Goal: Transaction & Acquisition: Obtain resource

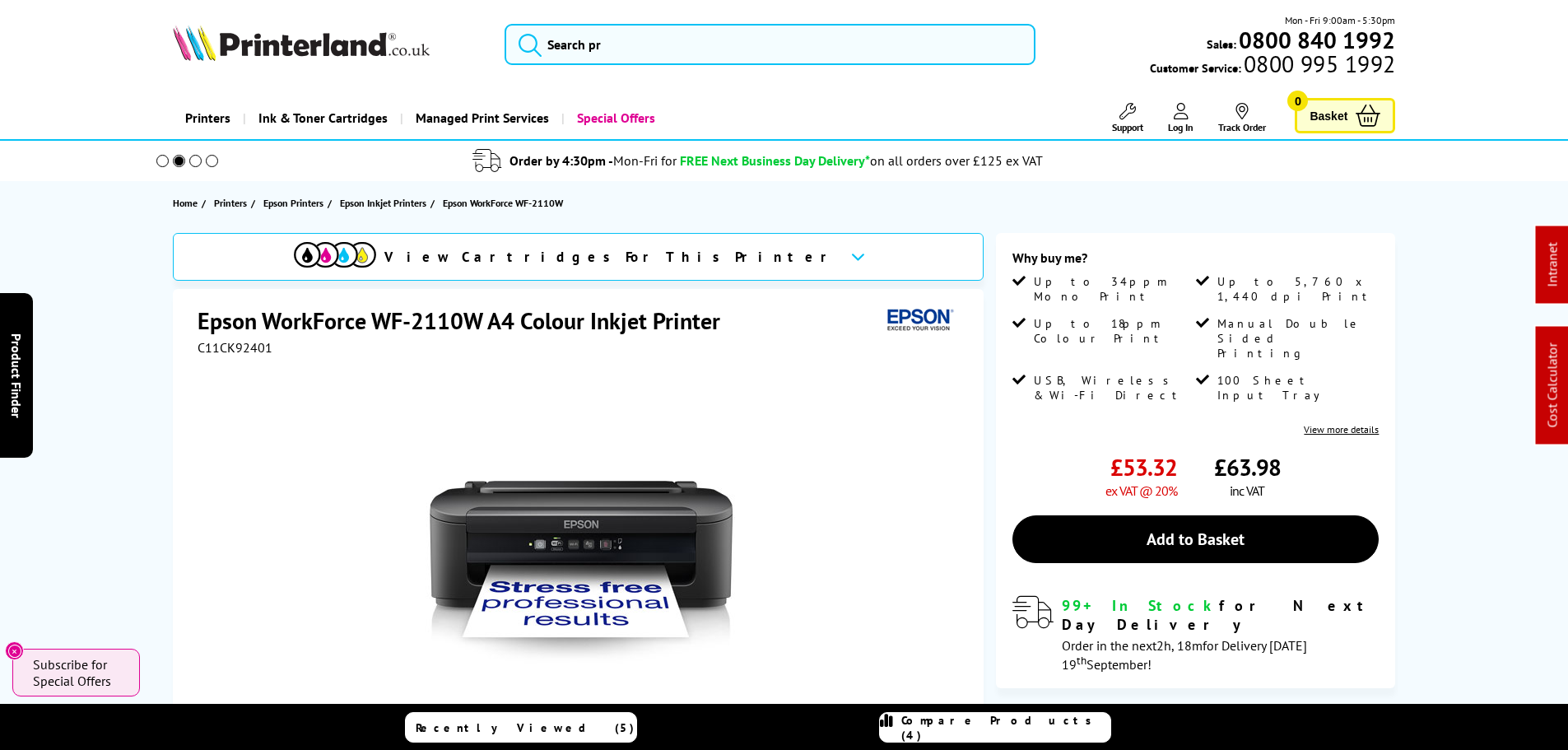
drag, startPoint x: 1318, startPoint y: 310, endPoint x: 1329, endPoint y: 332, distance: 24.6
click at [1319, 316] on span "Manual Double Sided Printing" at bounding box center [1296, 338] width 158 height 44
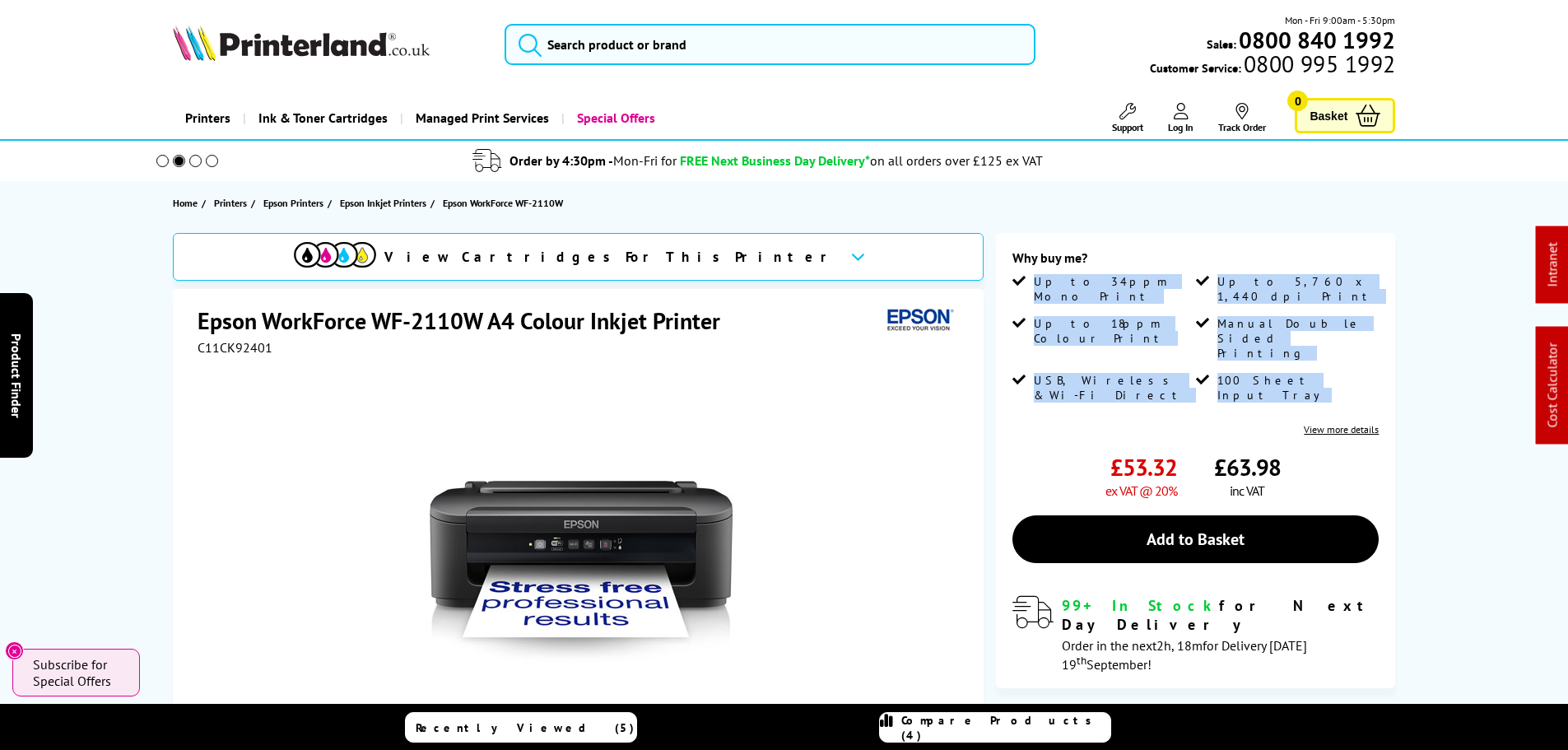
drag, startPoint x: 1329, startPoint y: 334, endPoint x: 1033, endPoint y: 282, distance: 300.5
click at [1033, 282] on ul "Up to 34ppm Mono Print Up to 5,760 x 1,440 dpi Print Up to 18ppm Colour Print M…" at bounding box center [1195, 345] width 367 height 141
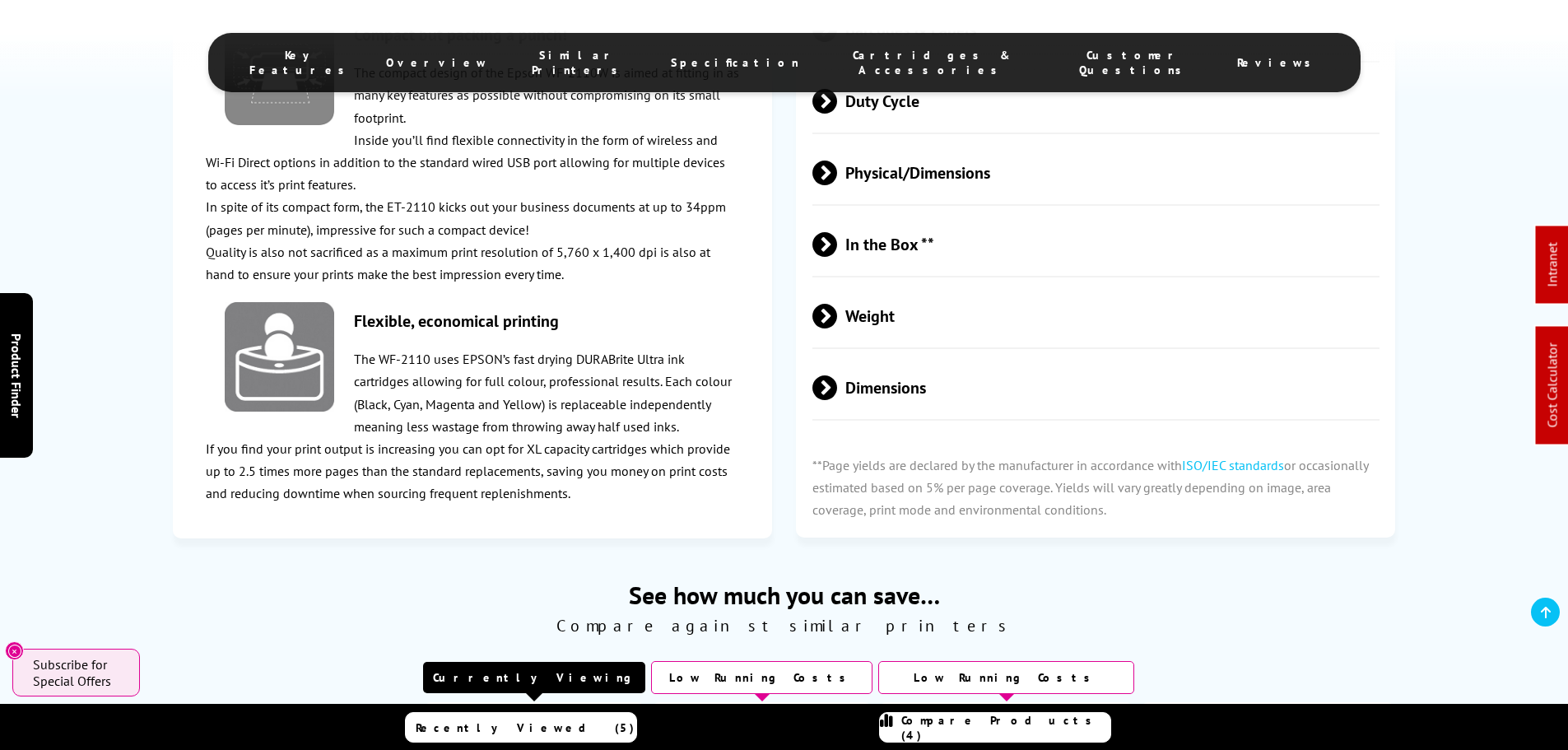
scroll to position [2389, 0]
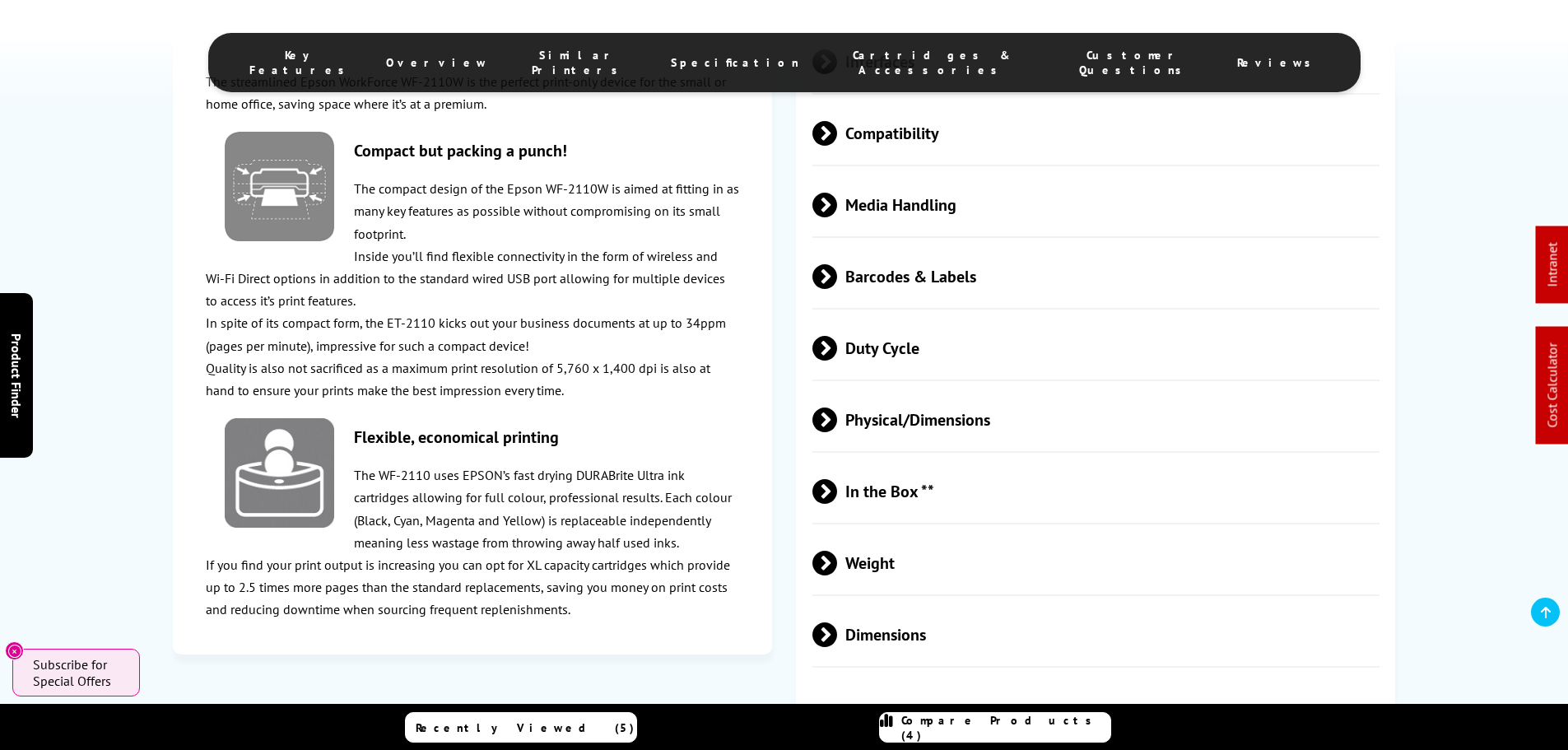
click at [909, 209] on span "Media Handling" at bounding box center [1096, 205] width 568 height 62
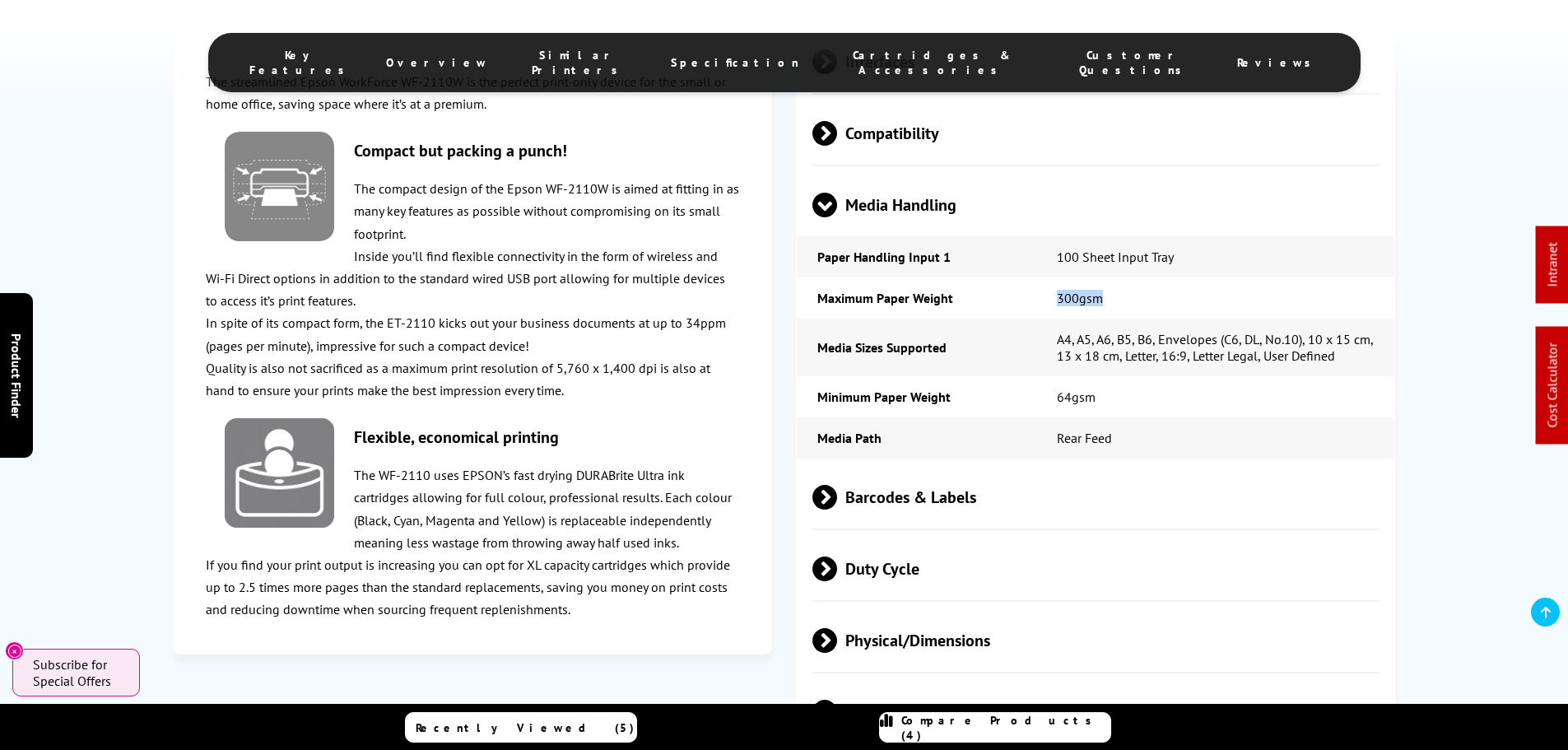
drag, startPoint x: 1108, startPoint y: 304, endPoint x: 1058, endPoint y: 301, distance: 50.1
click at [1058, 301] on td "300gsm" at bounding box center [1215, 298] width 359 height 41
copy td "300gsm"
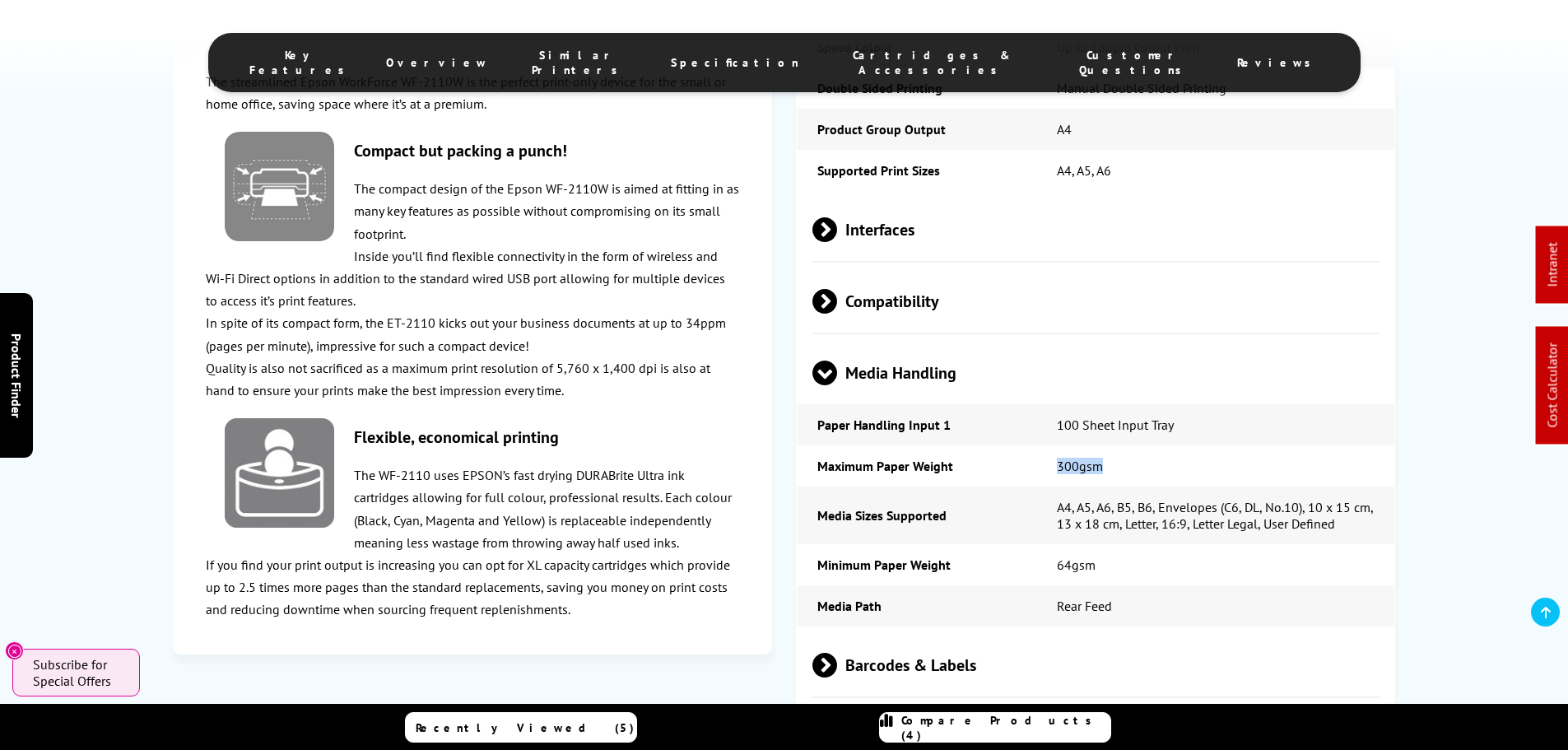
scroll to position [2059, 0]
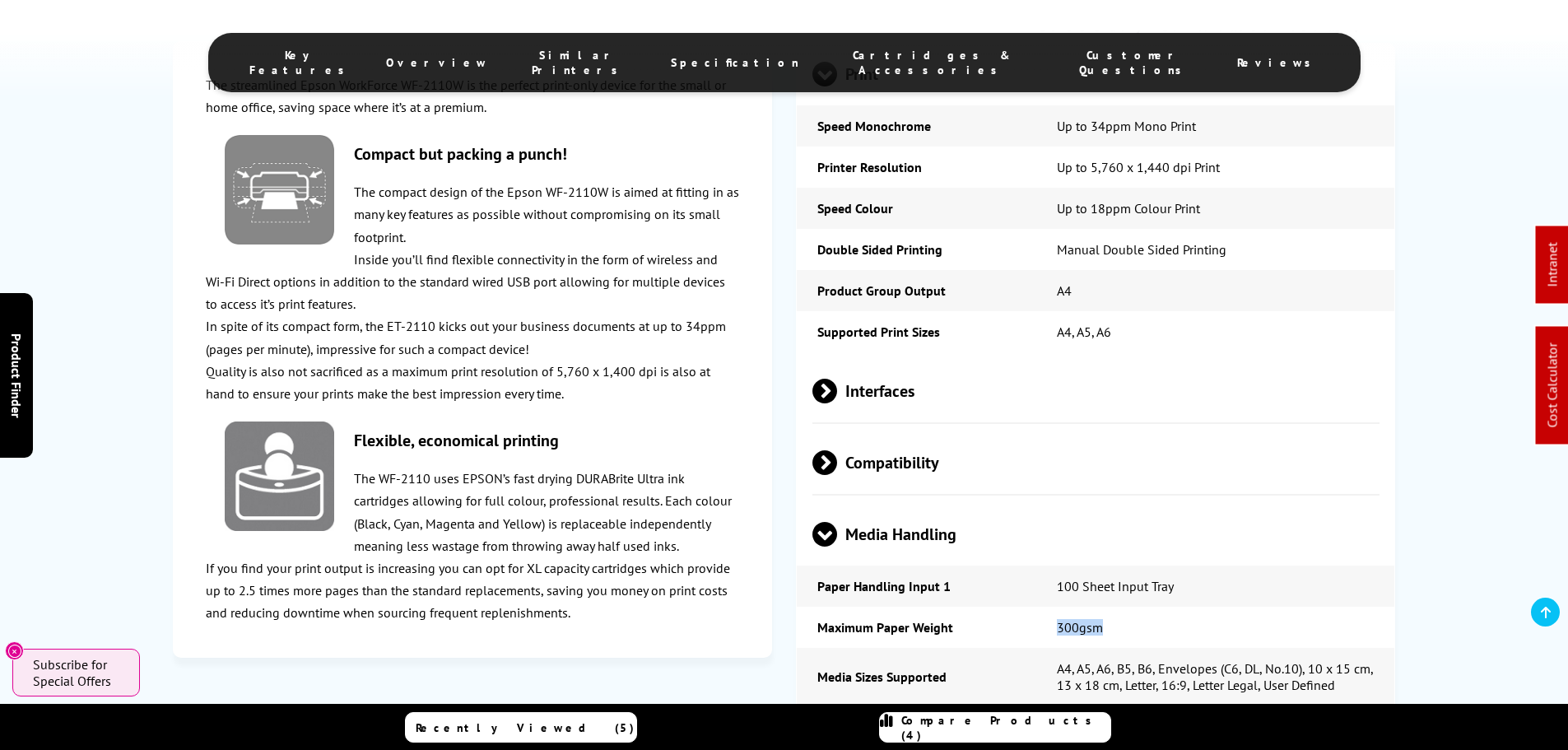
copy td "300gsm"
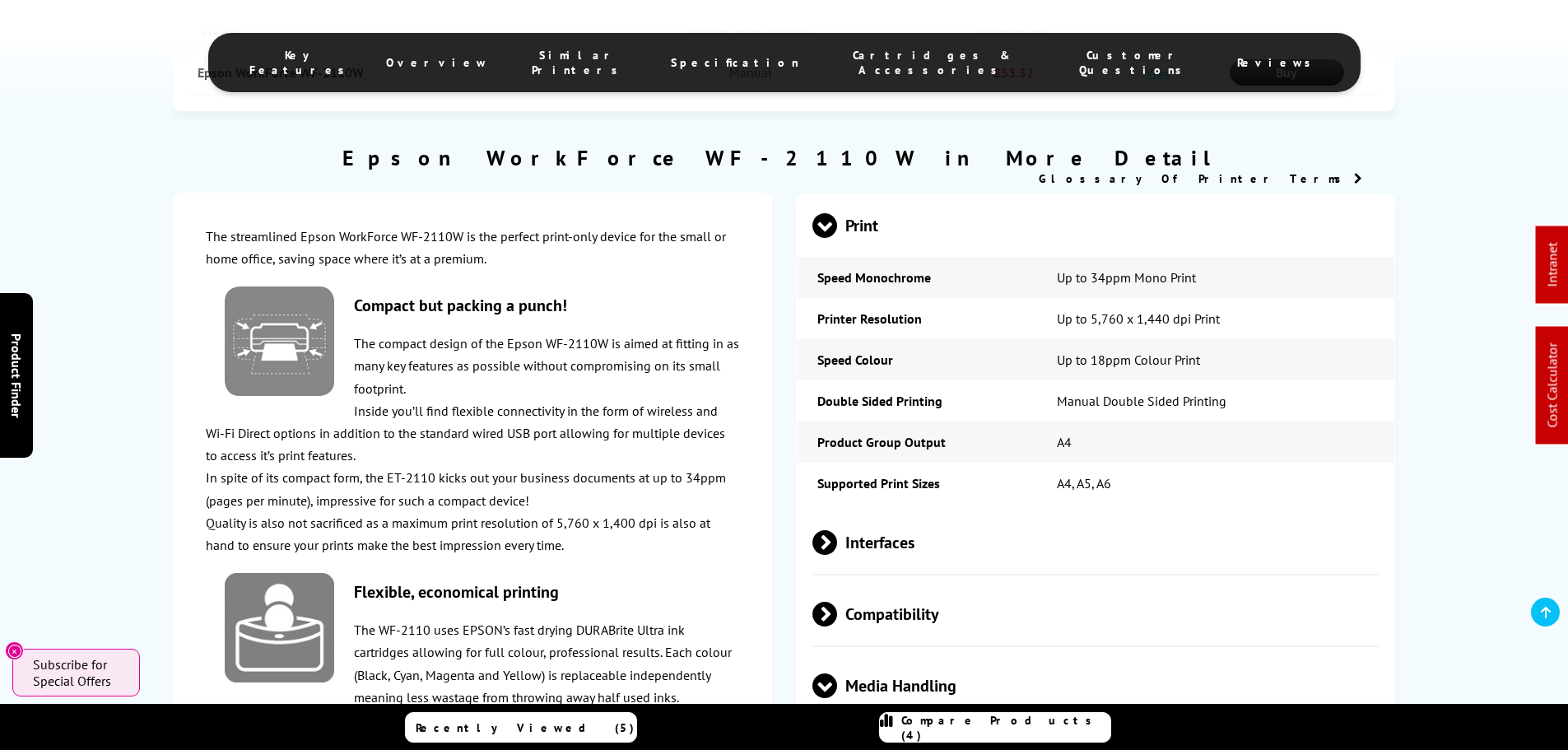
scroll to position [1894, 0]
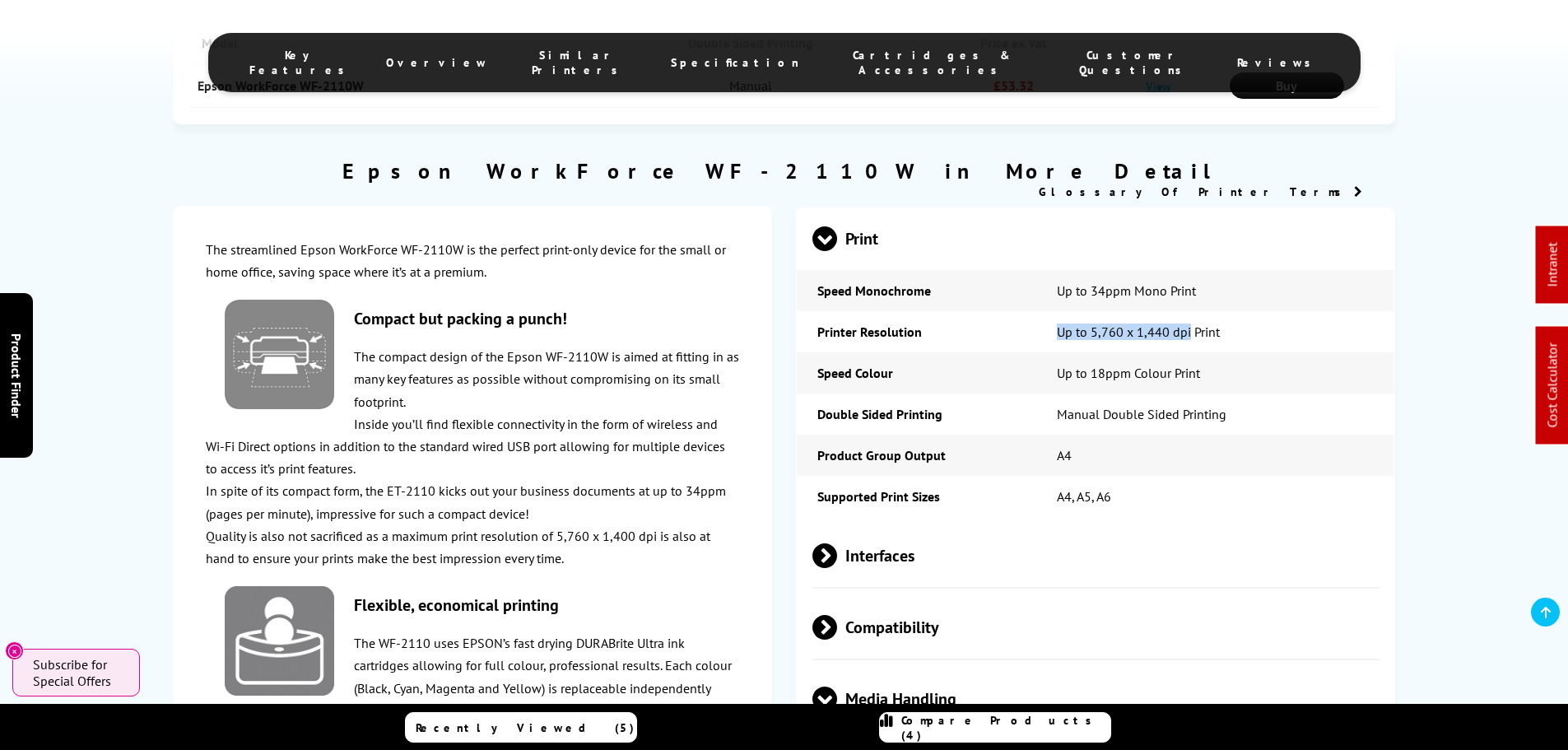
drag, startPoint x: 1190, startPoint y: 328, endPoint x: 1025, endPoint y: 328, distance: 165.0
click at [1026, 328] on tr "Printer Resolution Up to 5,760 x 1,440 dpi Print" at bounding box center [1095, 331] width 597 height 41
copy tr "Up to 5,760 x 1,440 dpi"
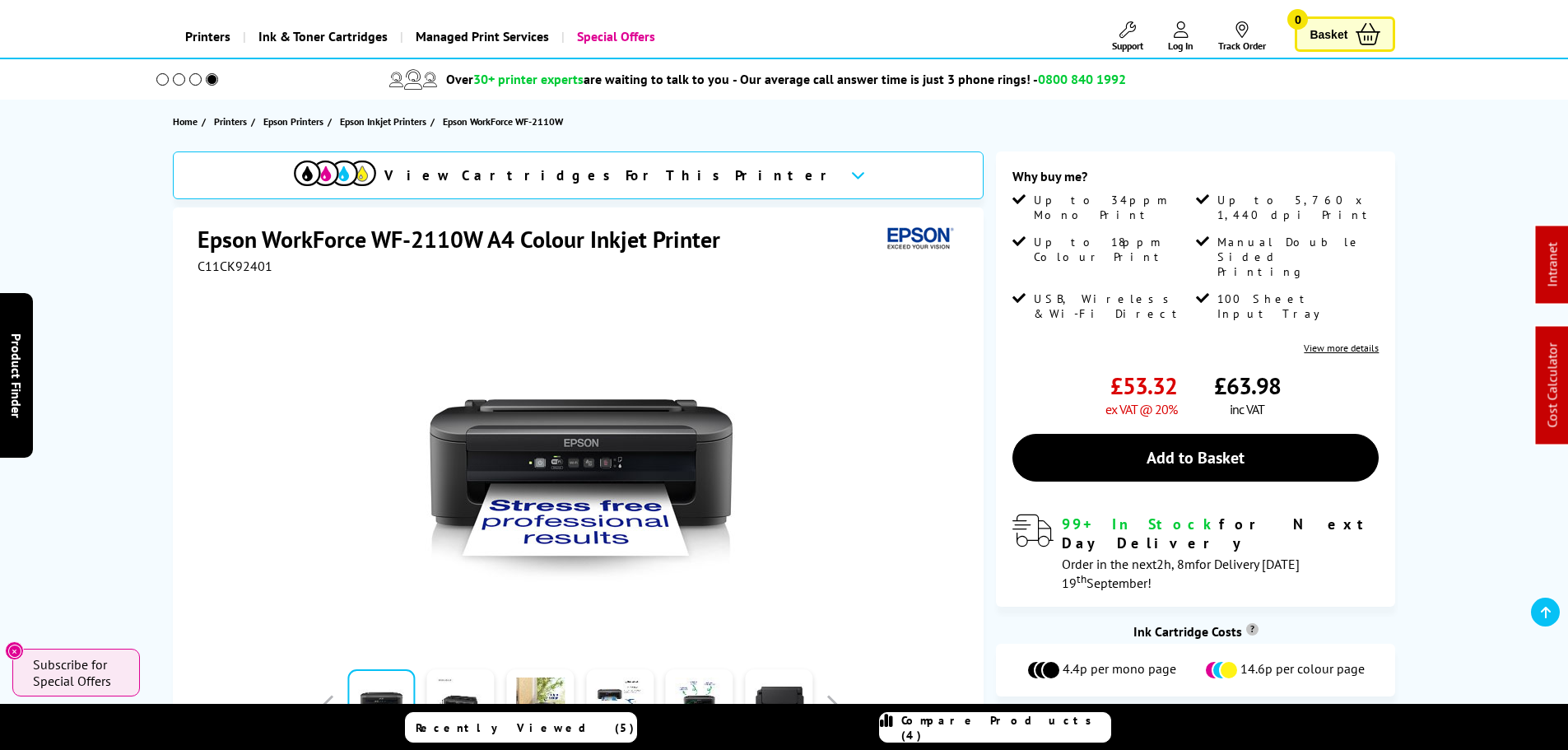
scroll to position [0, 0]
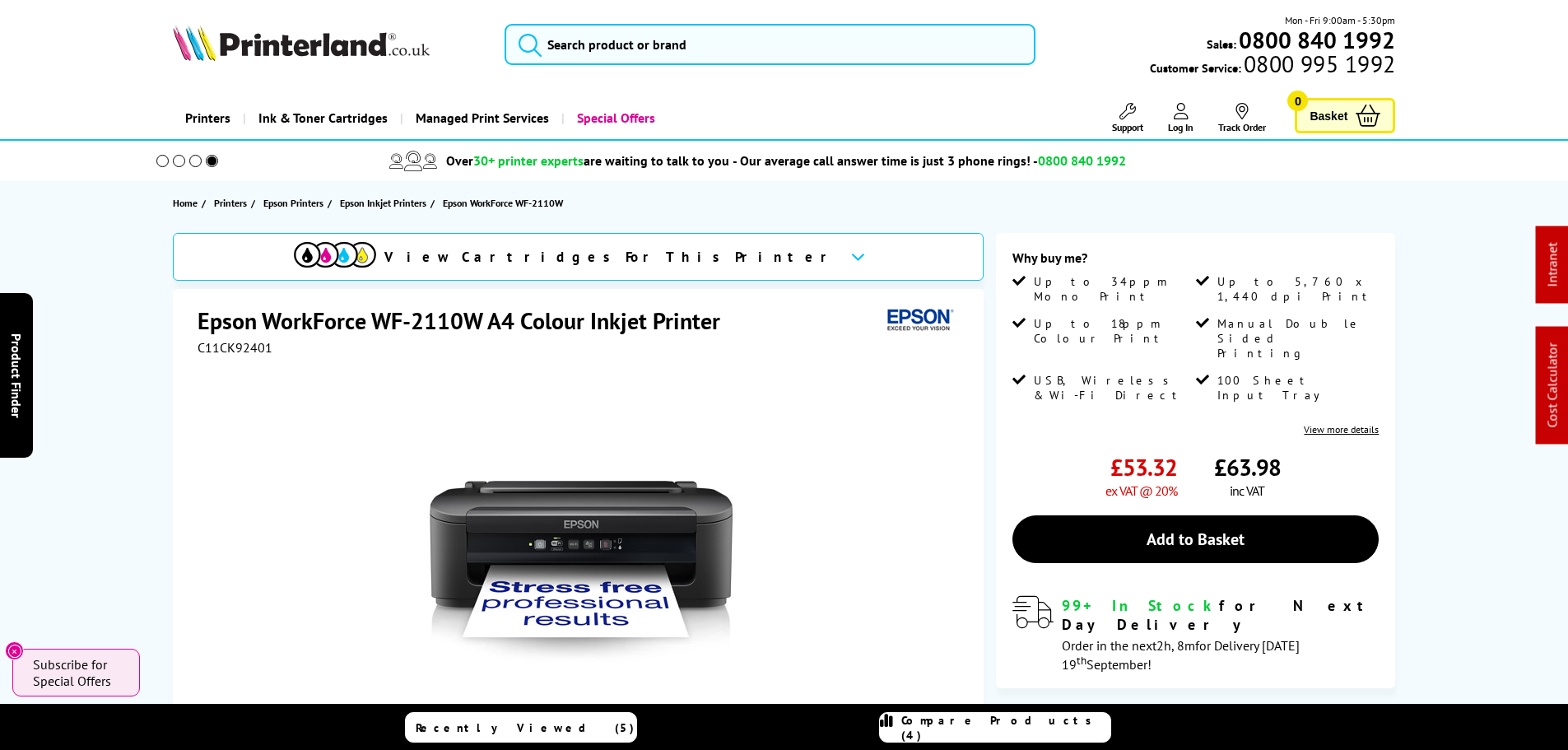
click at [726, 23] on div "Mon - Fri 9:00am - 5:30pm Sales: 0800 840 1992 Customer Service: 0800 995 1992" at bounding box center [784, 48] width 1317 height 72
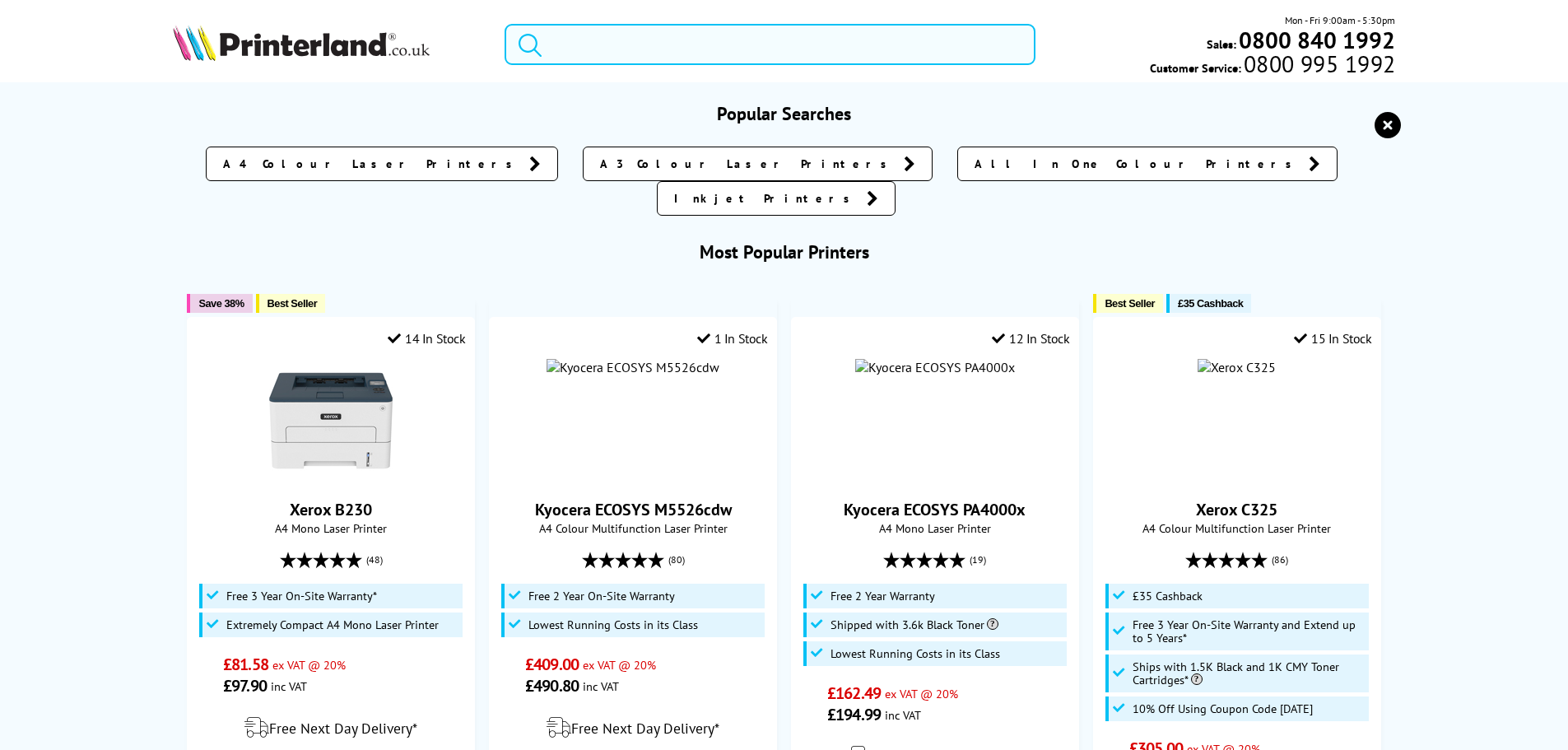
click at [718, 40] on input "search" at bounding box center [771, 44] width 531 height 41
paste input "1F3Y3A"
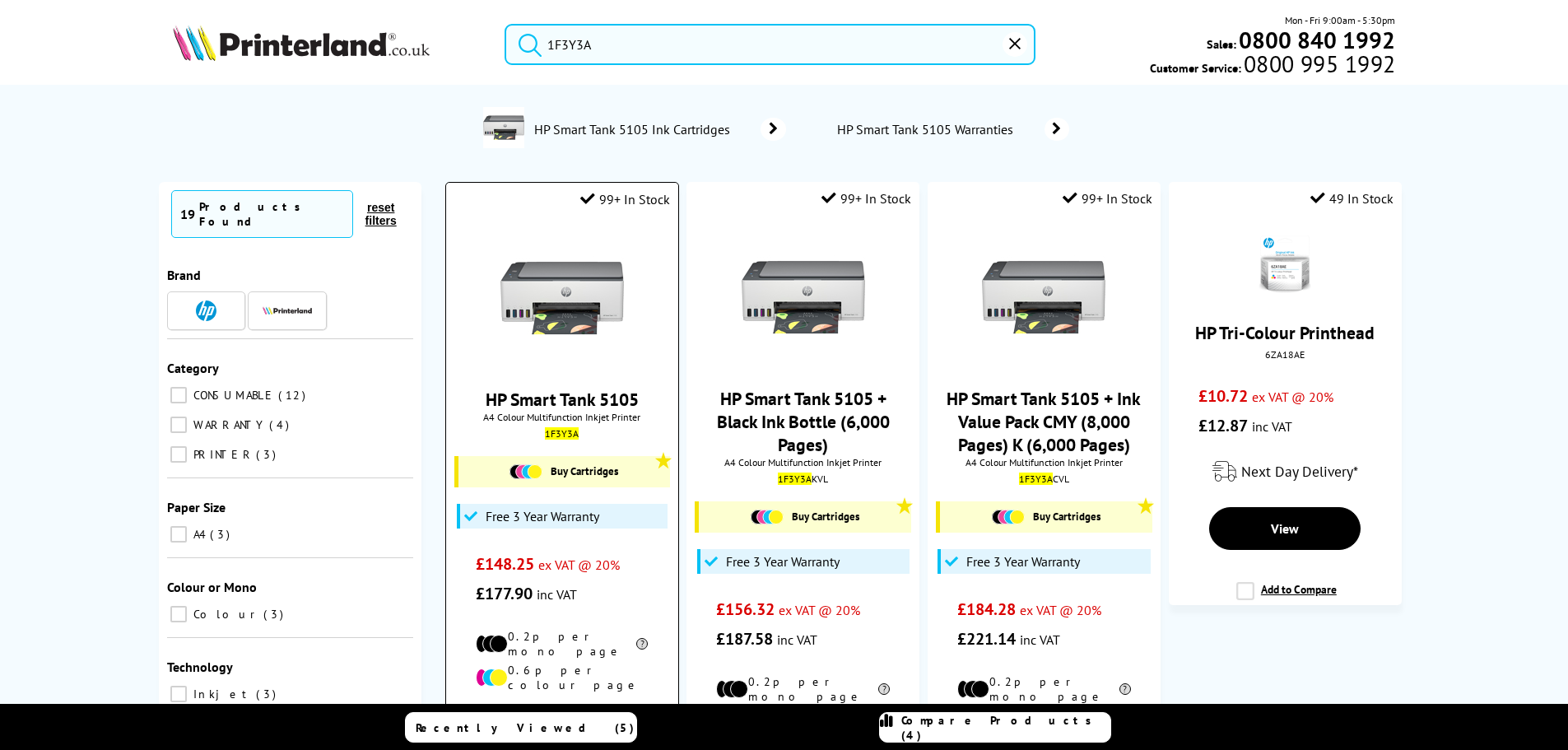
type input "1F3Y3A"
click at [558, 311] on img at bounding box center [562, 298] width 124 height 124
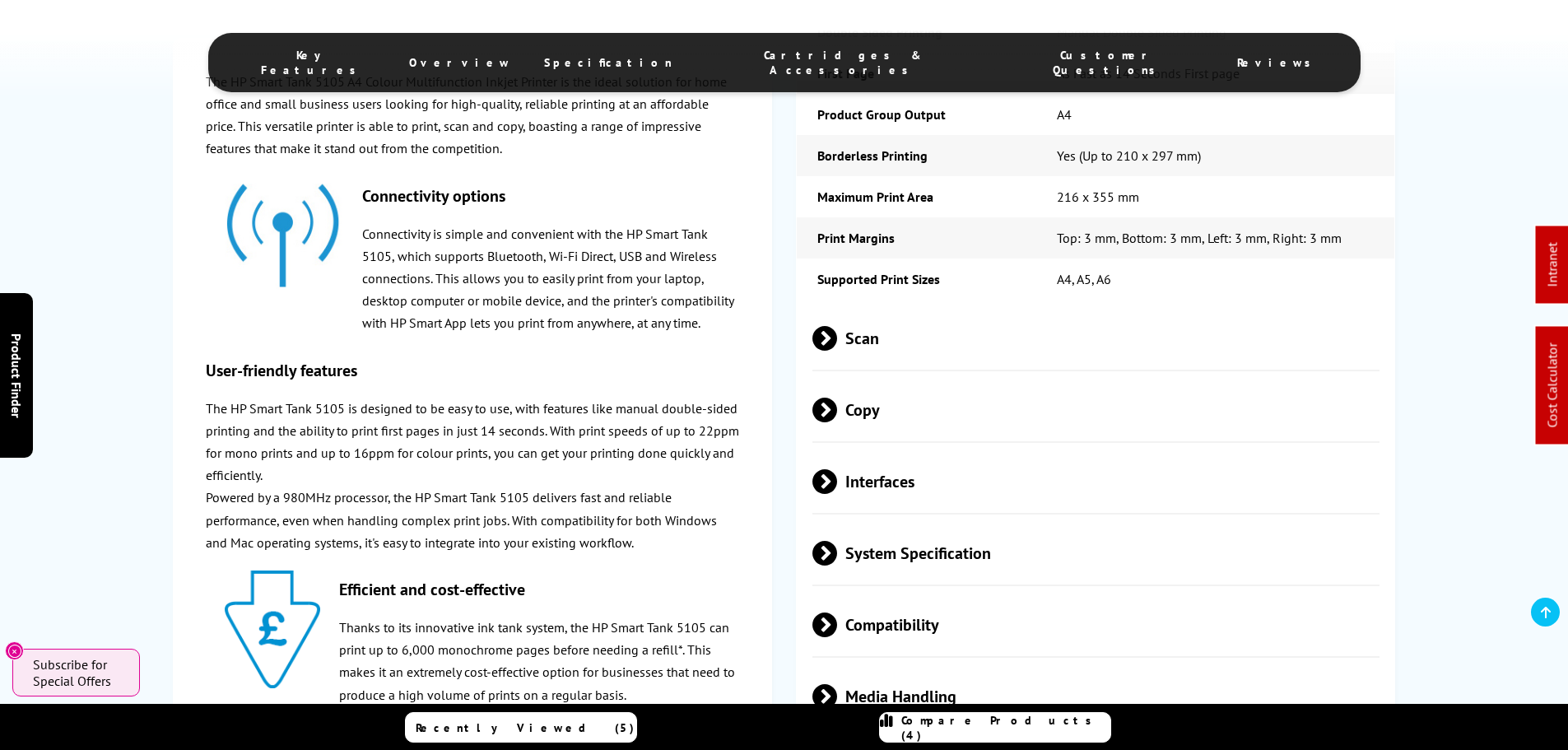
scroll to position [2389, 0]
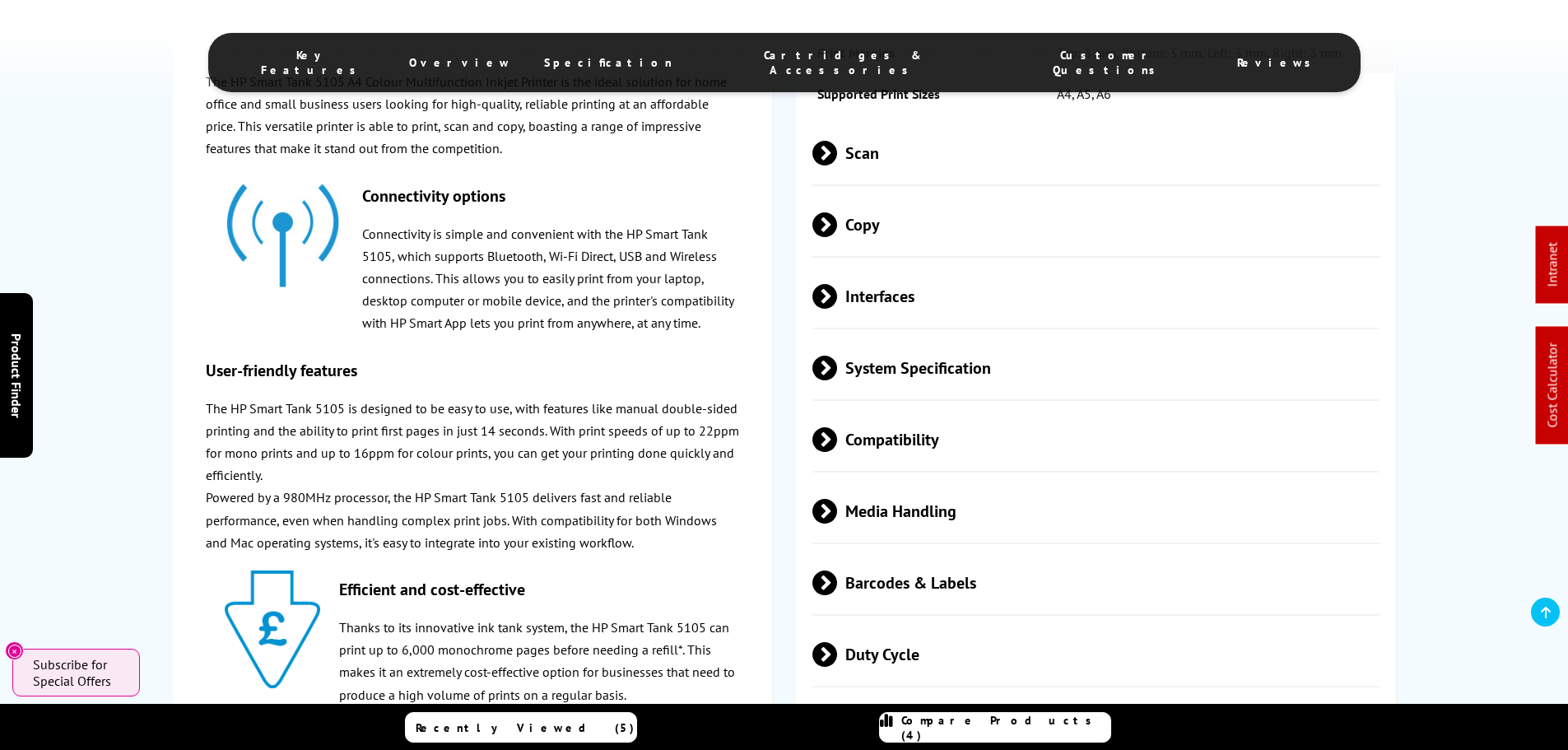
click at [898, 441] on span "Compatibility" at bounding box center [1096, 440] width 568 height 62
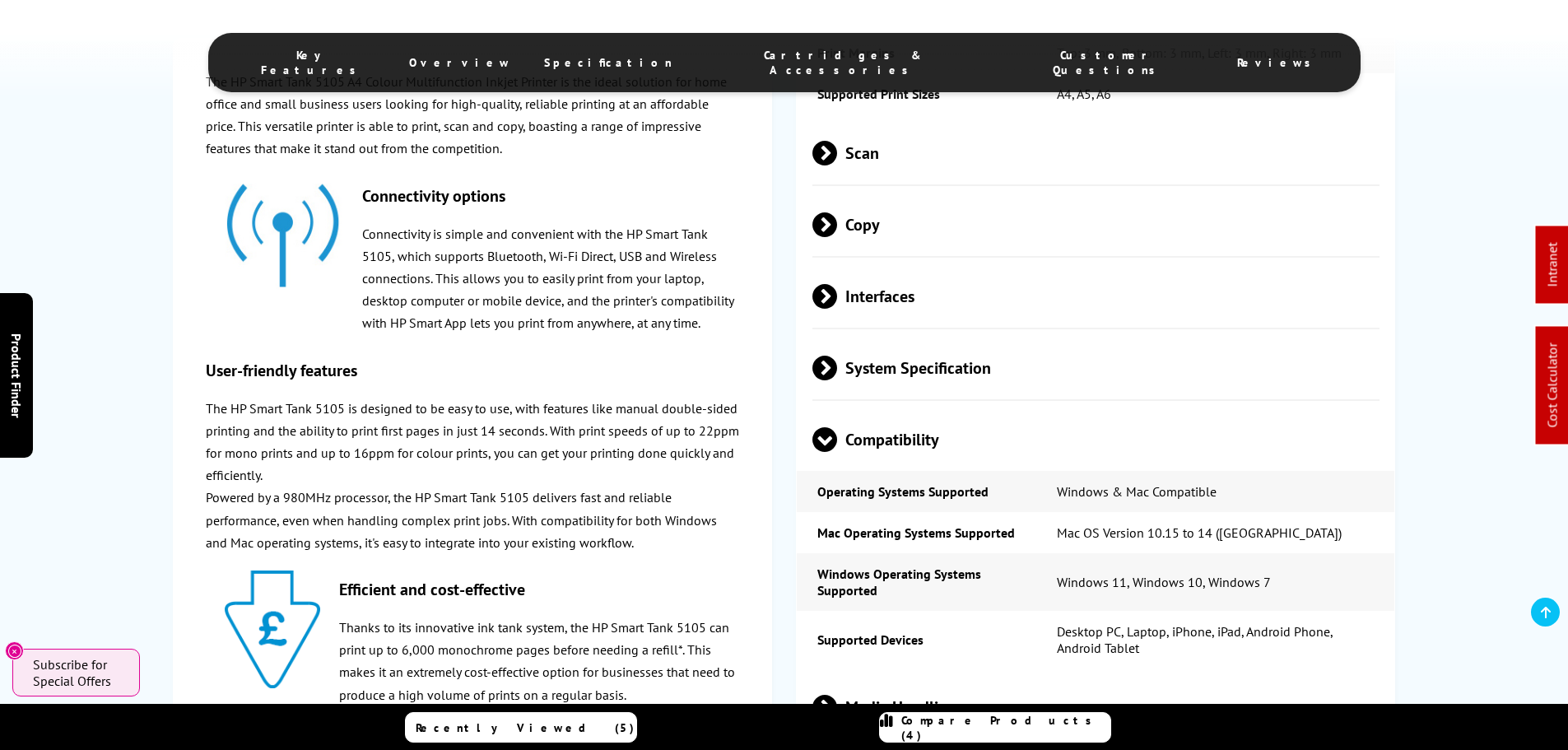
click at [898, 441] on span "Compatibility" at bounding box center [1096, 440] width 568 height 62
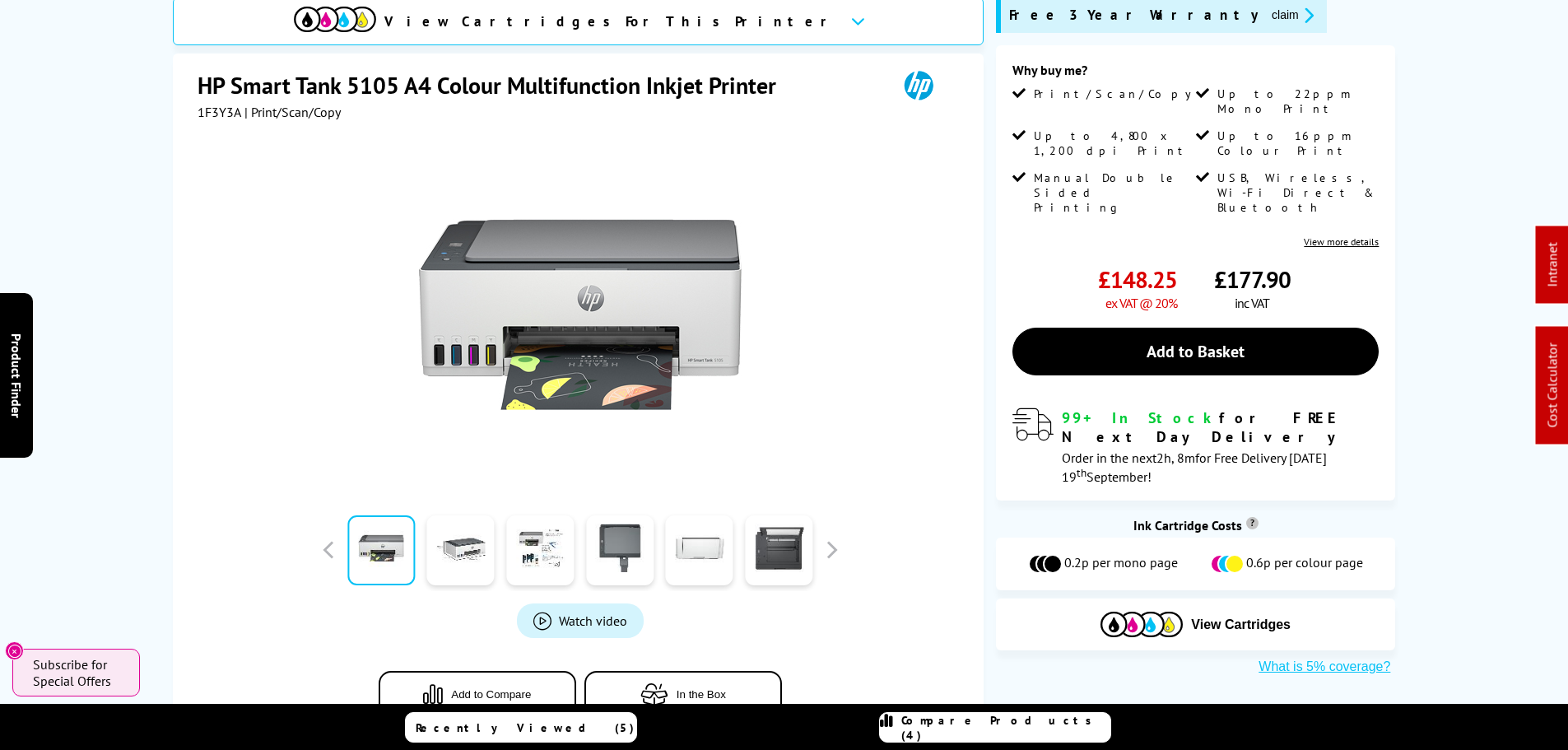
scroll to position [0, 0]
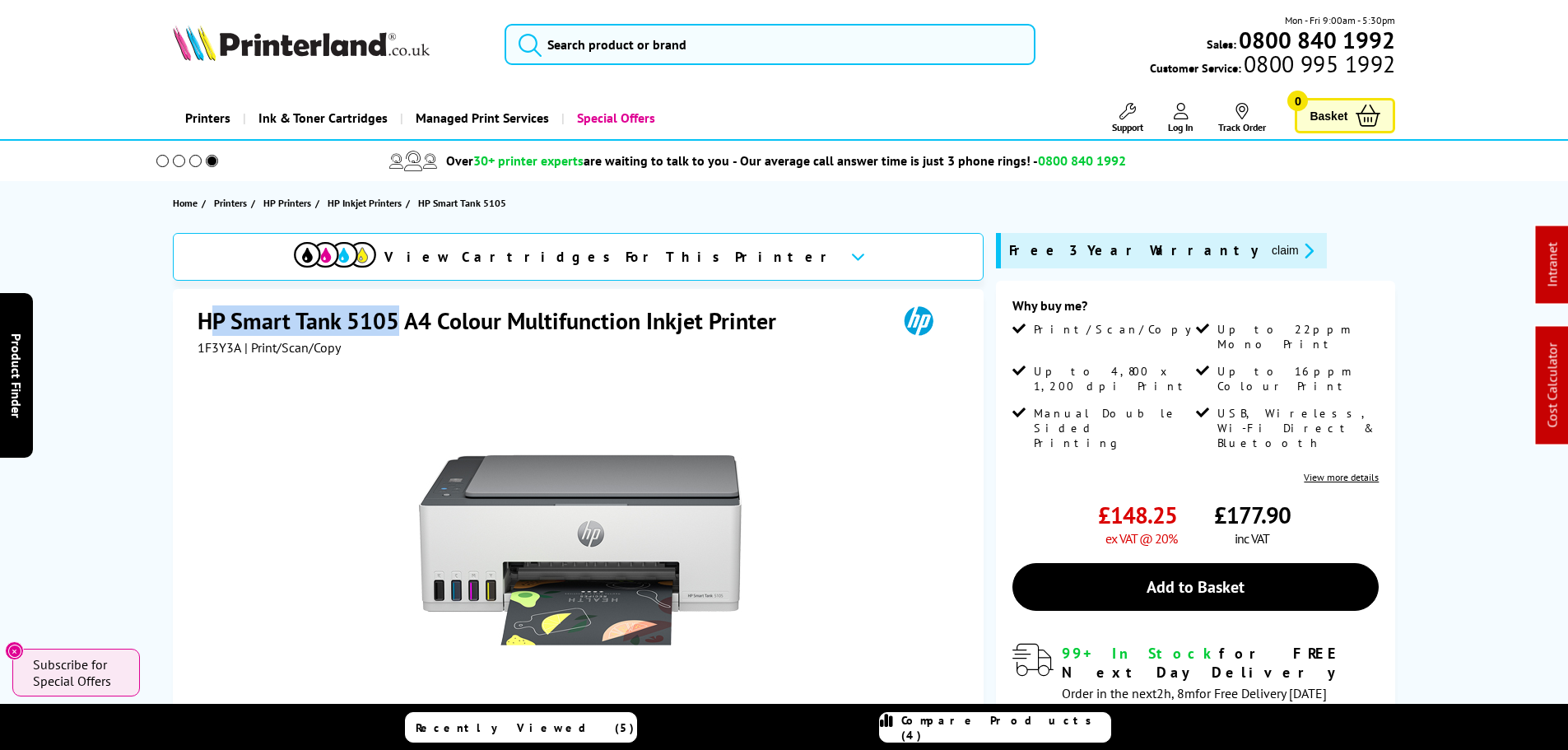
drag, startPoint x: 309, startPoint y: 319, endPoint x: 205, endPoint y: 319, distance: 104.0
click at [205, 319] on h1 "HP Smart Tank 5105 A4 Colour Multifunction Inkjet Printer" at bounding box center [495, 321] width 596 height 30
click at [269, 324] on h1 "HP Smart Tank 5105 A4 Colour Multifunction Inkjet Printer" at bounding box center [495, 321] width 596 height 30
click at [342, 315] on h1 "HP Smart Tank 5105 A4 Colour Multifunction Inkjet Printer" at bounding box center [495, 321] width 596 height 30
click at [371, 314] on h1 "HP Smart Tank 5105 A4 Colour Multifunction Inkjet Printer" at bounding box center [495, 321] width 596 height 30
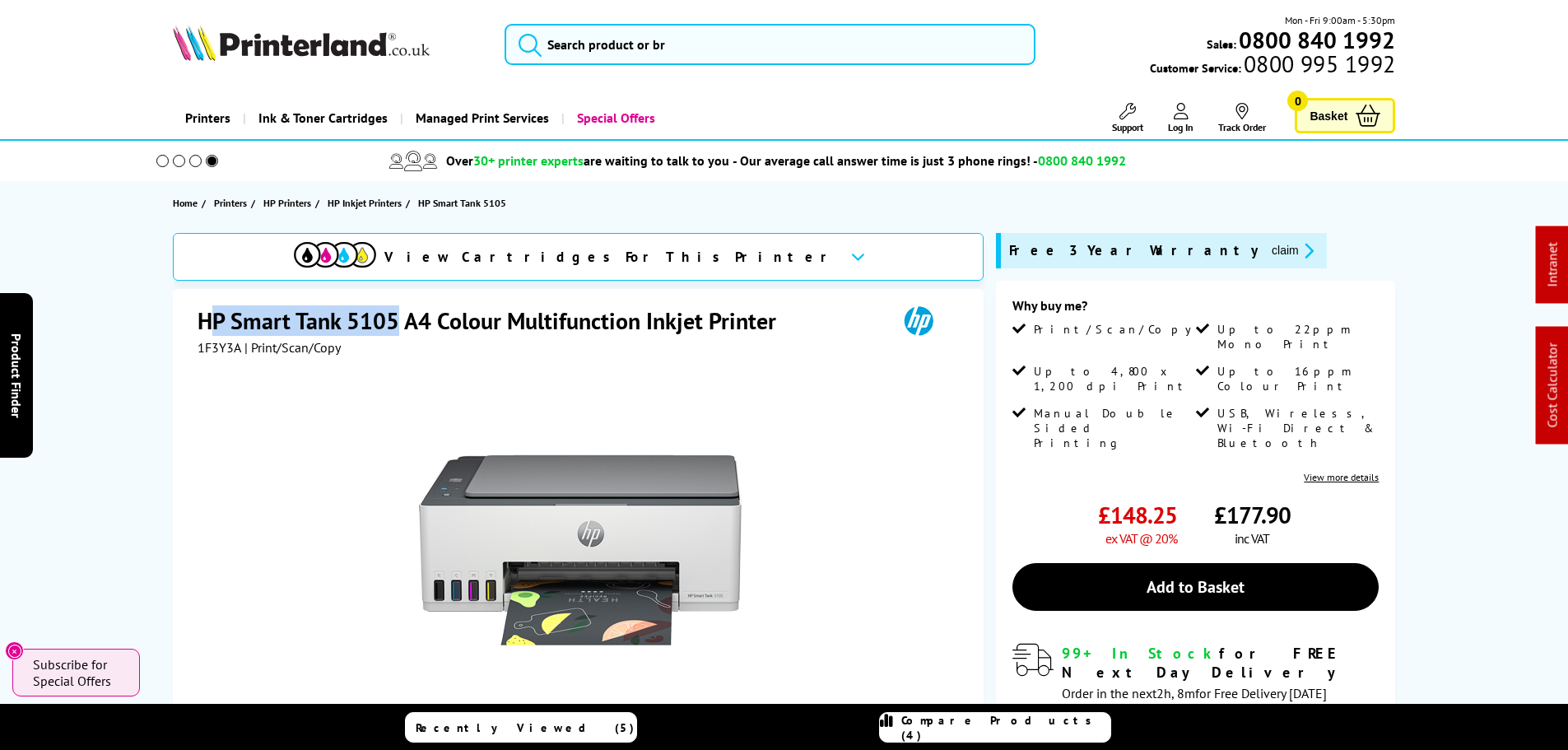
click at [394, 317] on h1 "HP Smart Tank 5105 A4 Colour Multifunction Inkjet Printer" at bounding box center [495, 321] width 596 height 30
drag, startPoint x: 394, startPoint y: 317, endPoint x: 209, endPoint y: 312, distance: 185.1
click at [209, 312] on h1 "HP Smart Tank 5105 A4 Colour Multifunction Inkjet Printer" at bounding box center [495, 321] width 596 height 30
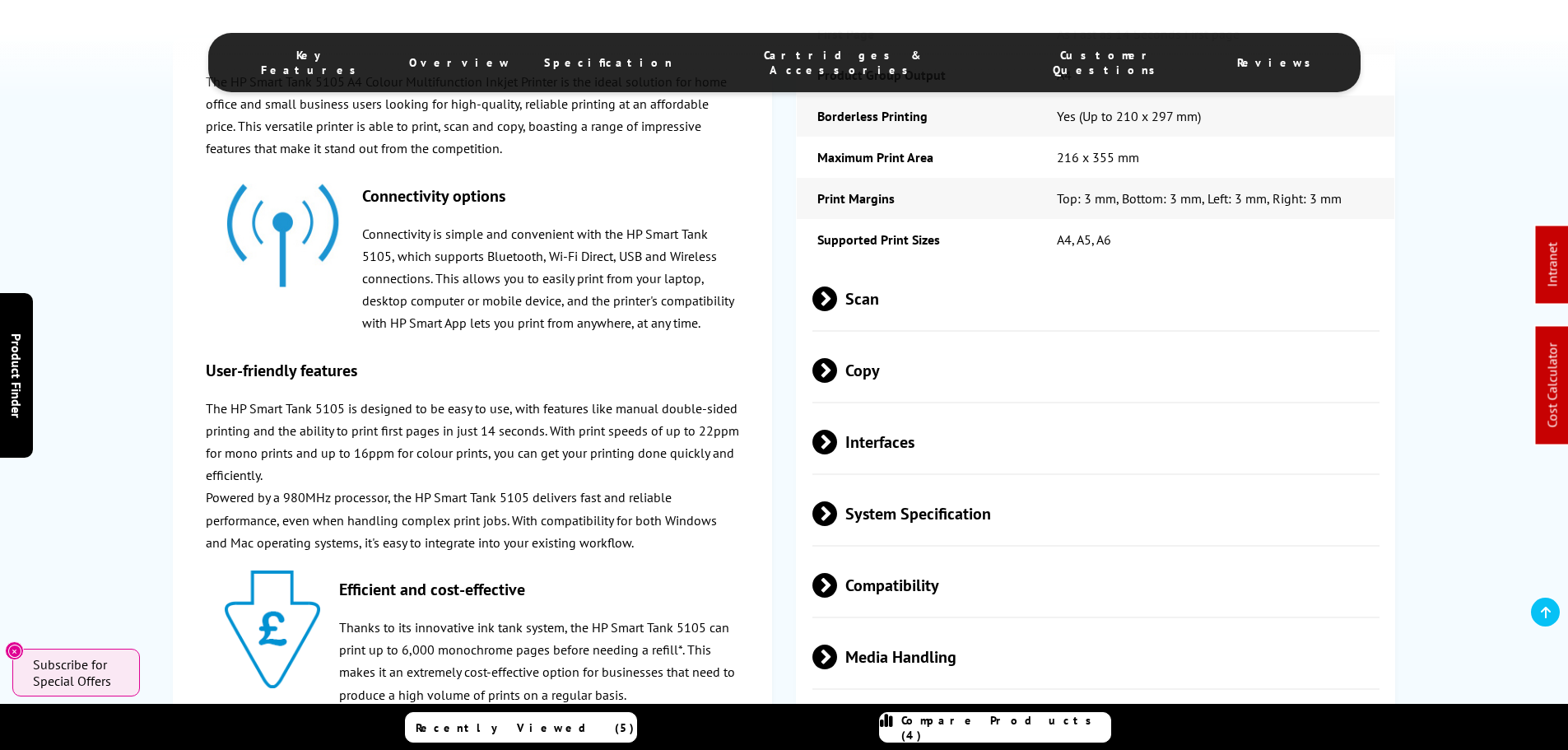
scroll to position [2389, 0]
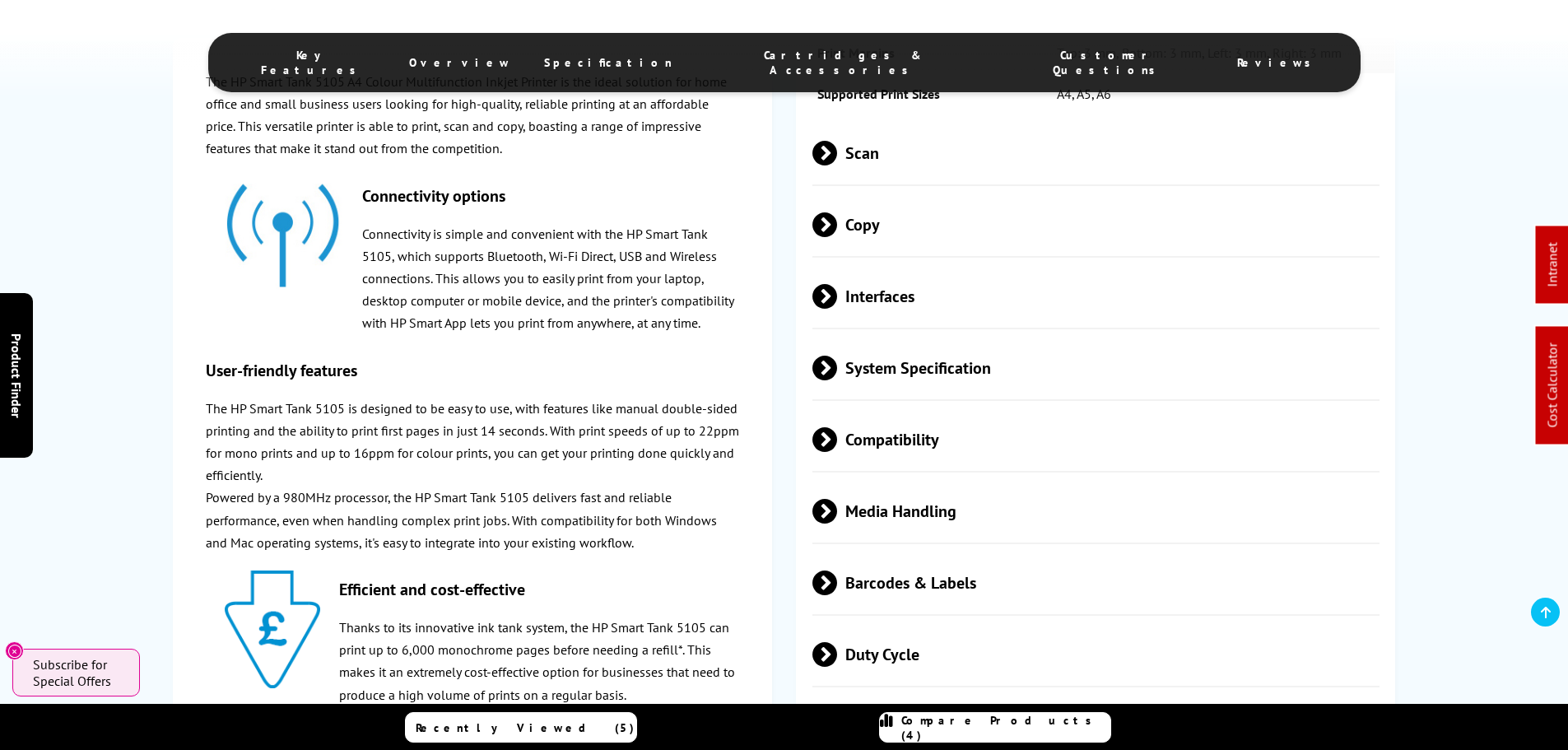
click at [934, 283] on span "Interfaces" at bounding box center [1096, 296] width 568 height 62
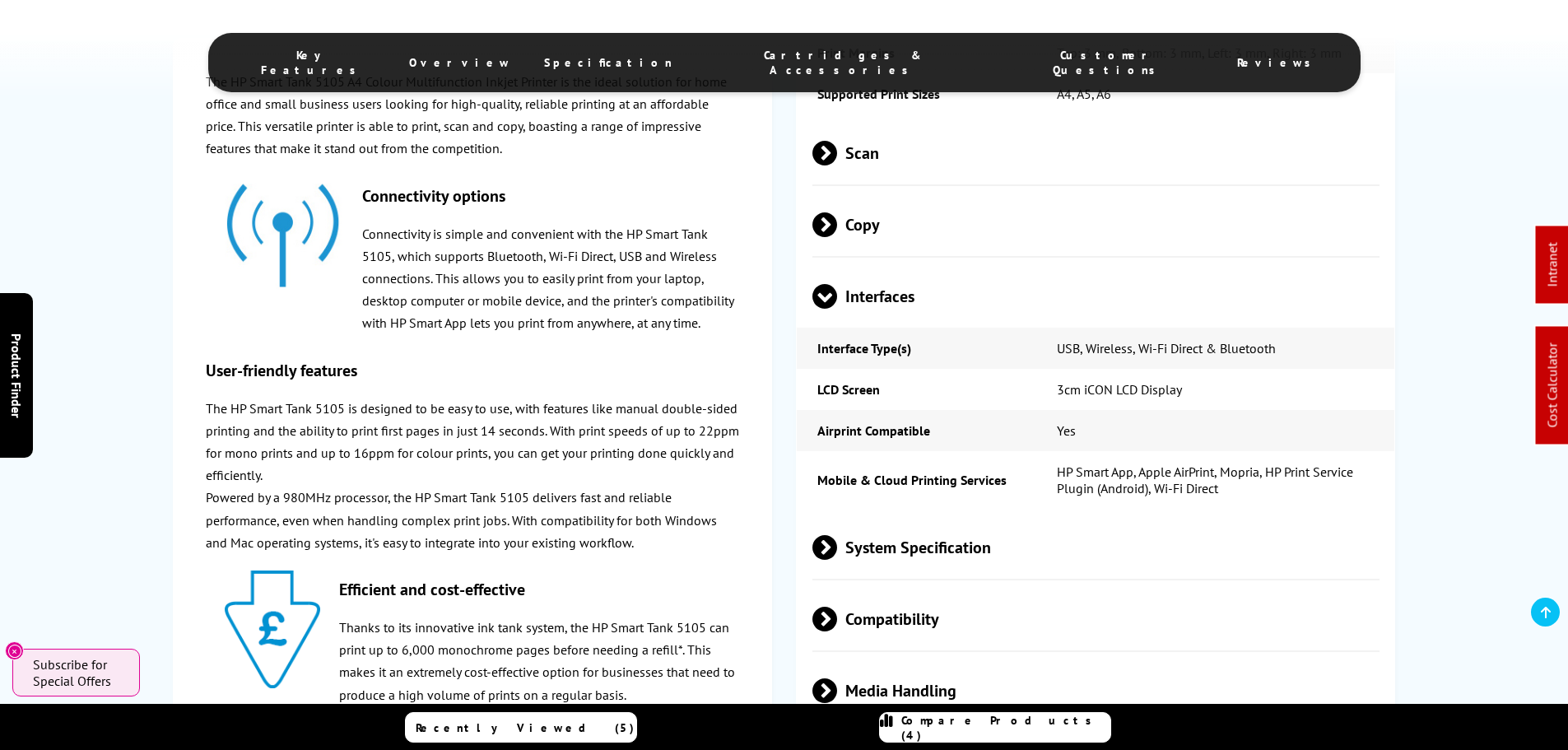
click at [934, 283] on span "Interfaces" at bounding box center [1096, 296] width 568 height 62
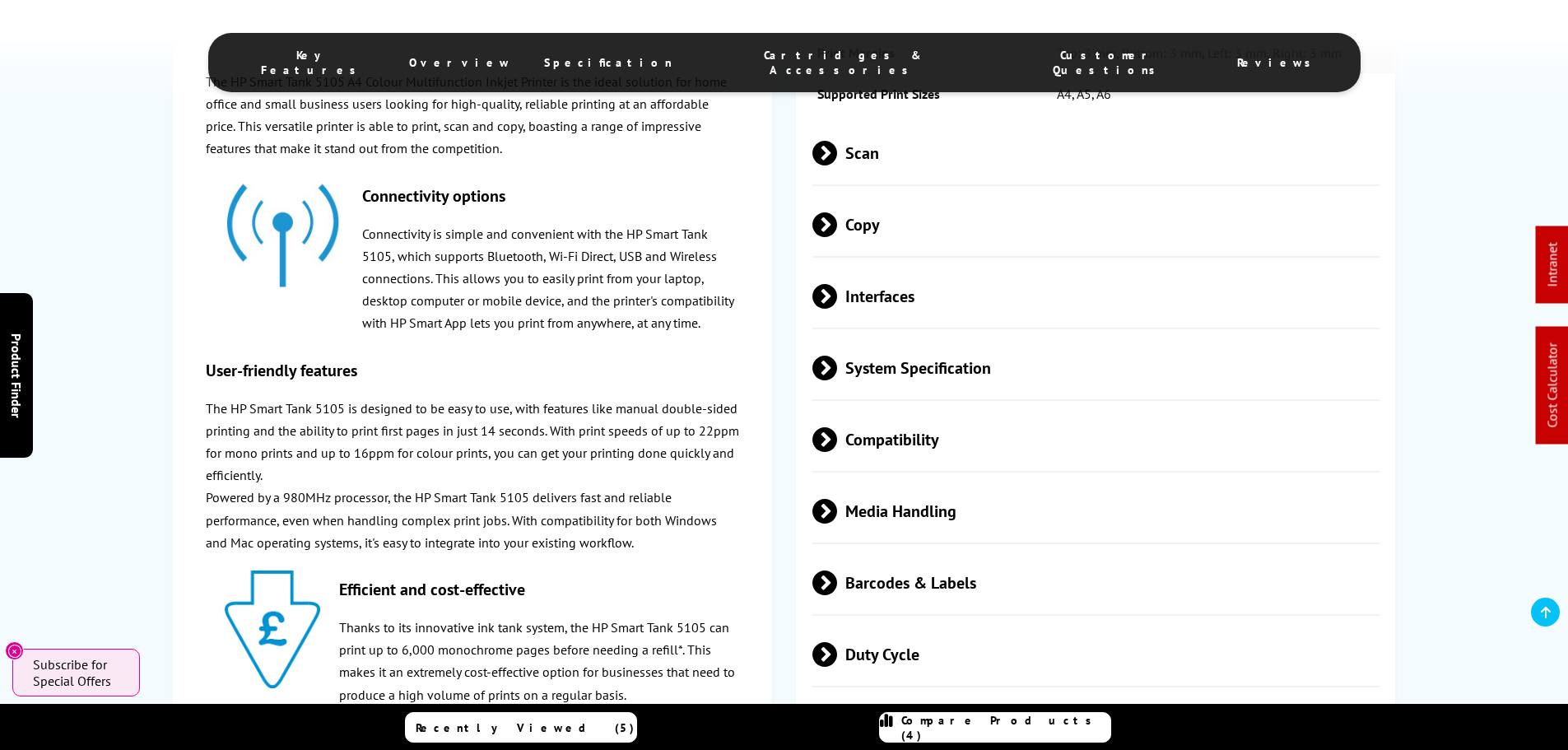
click at [941, 361] on span "System Specification" at bounding box center [1096, 368] width 568 height 62
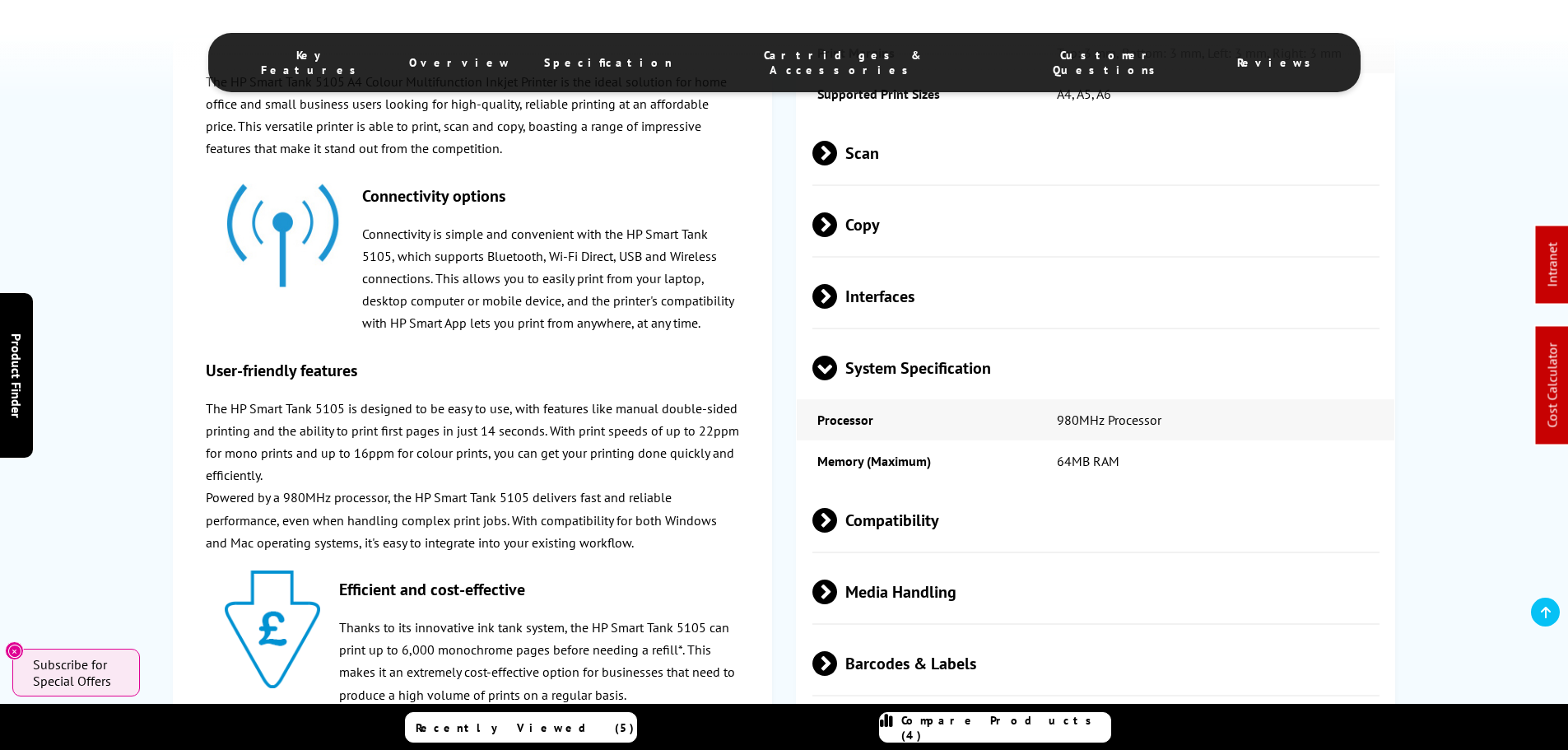
click at [941, 361] on span "System Specification" at bounding box center [1096, 368] width 568 height 62
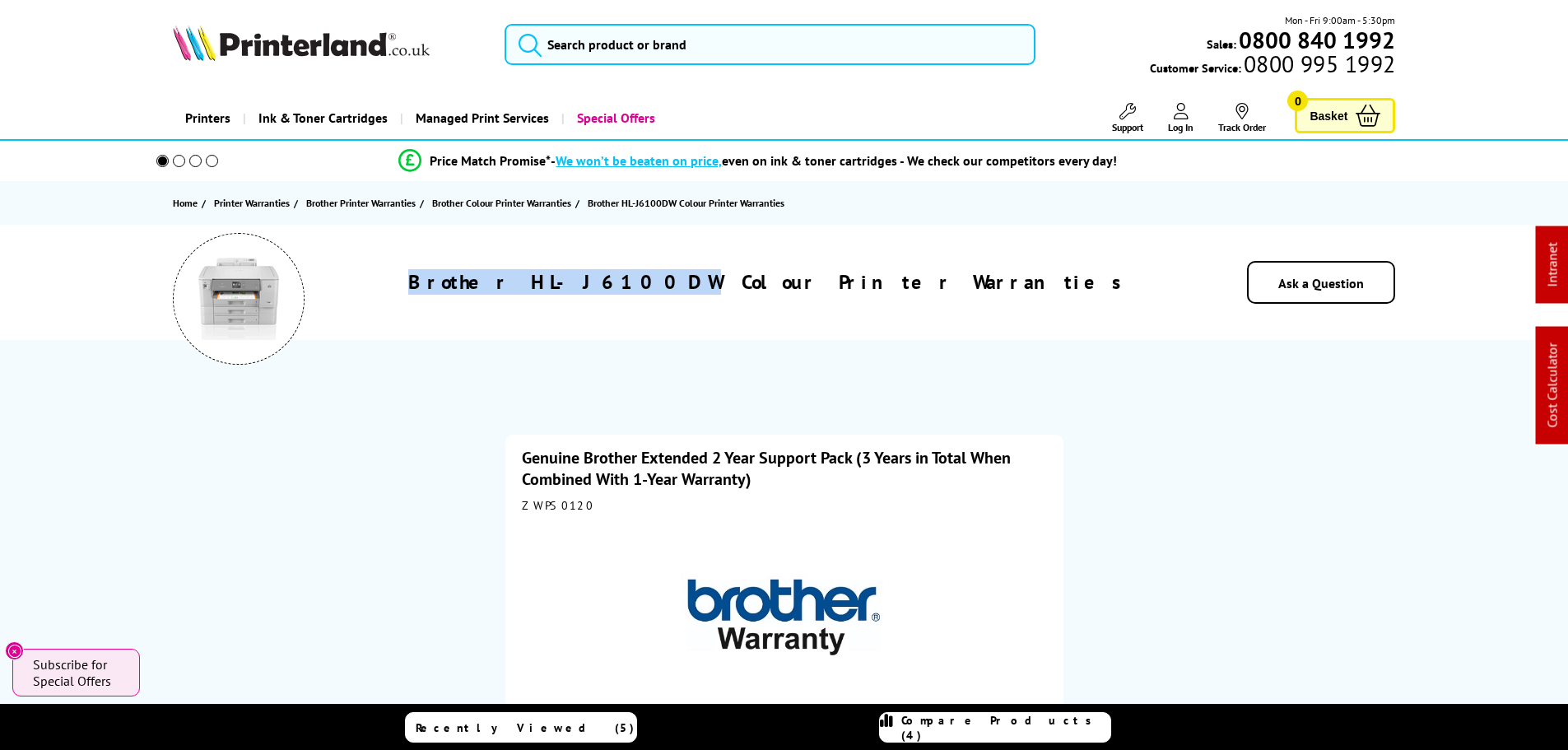
drag, startPoint x: 747, startPoint y: 275, endPoint x: 445, endPoint y: 275, distance: 302.0
click at [445, 275] on div "Brother HL-J6100DW Colour Printer Warranties" at bounding box center [771, 281] width 832 height 25
copy h1 "Brother HL-J6100DW"
